Goal: Transaction & Acquisition: Subscribe to service/newsletter

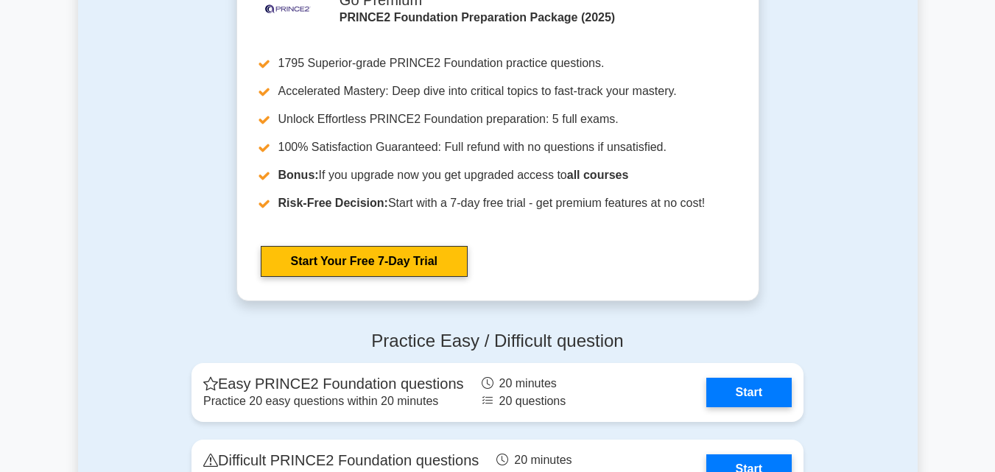
scroll to position [1680, 0]
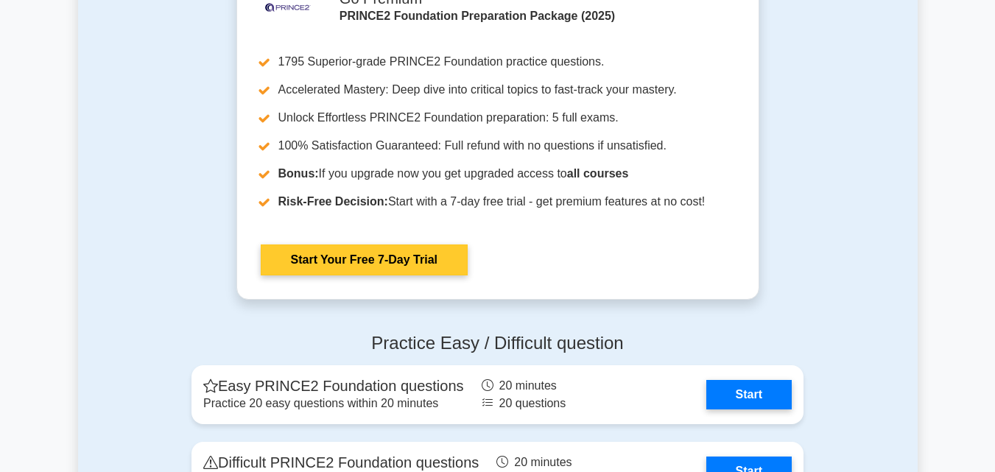
click at [400, 272] on link "Start Your Free 7-Day Trial" at bounding box center [364, 260] width 207 height 31
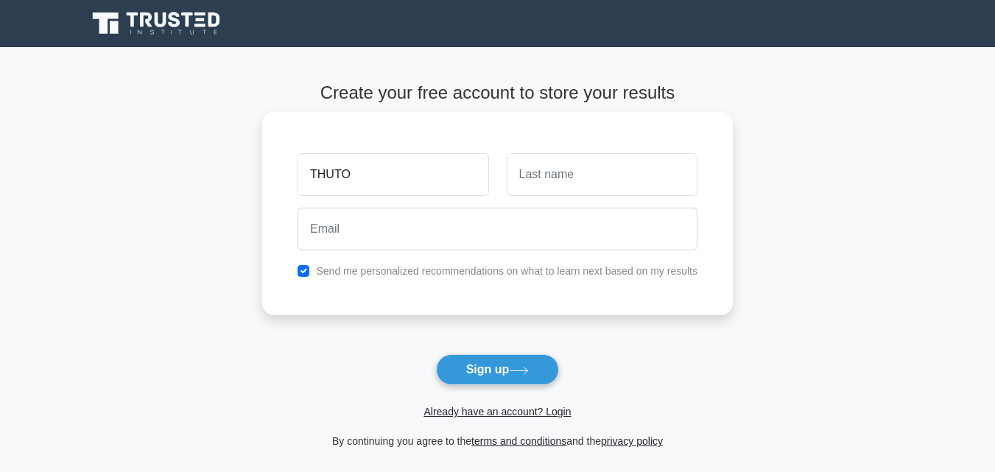
type input "THUTO"
click at [553, 173] on input "text" at bounding box center [602, 174] width 191 height 43
type input "DLAMINI"
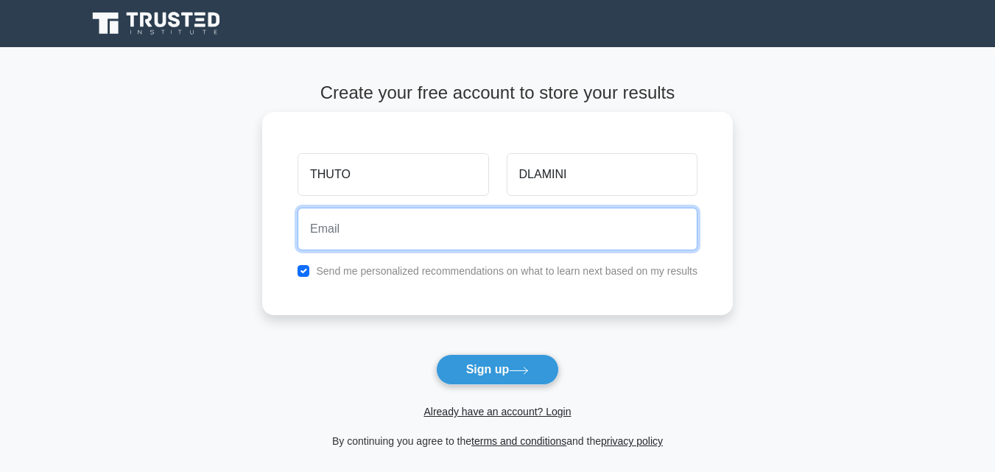
click at [464, 235] on input "email" at bounding box center [498, 229] width 400 height 43
type input "[EMAIL_ADDRESS][DOMAIN_NAME]"
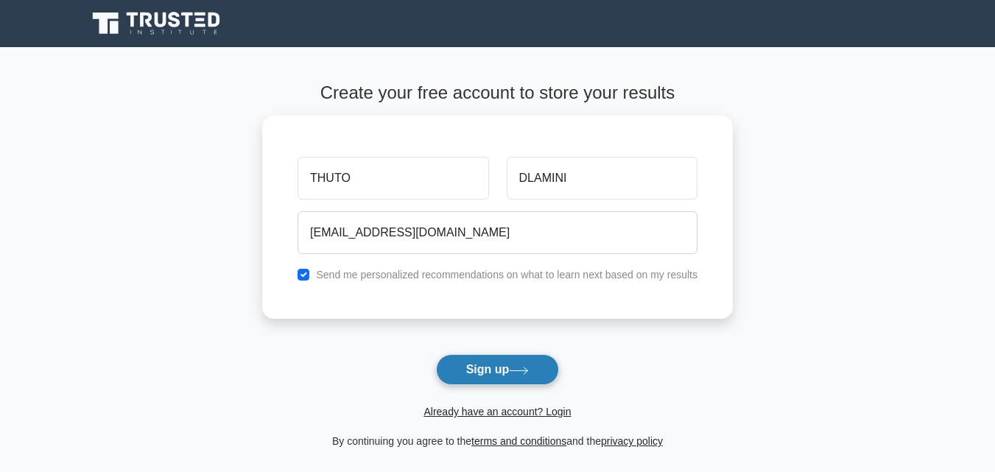
click at [475, 366] on button "Sign up" at bounding box center [498, 369] width 124 height 31
